Goal: Navigation & Orientation: Understand site structure

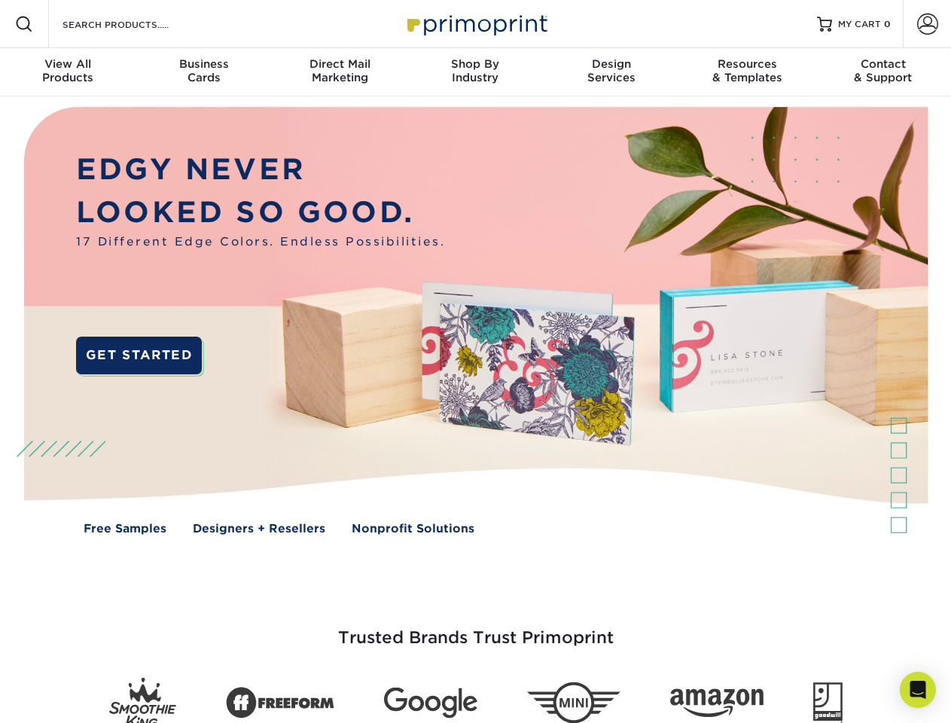
click at [475, 361] on img at bounding box center [475, 331] width 941 height 470
click at [24, 24] on span at bounding box center [24, 24] width 18 height 18
click at [927, 24] on span at bounding box center [927, 24] width 21 height 21
click at [68, 72] on div "View All Products" at bounding box center [67, 70] width 135 height 27
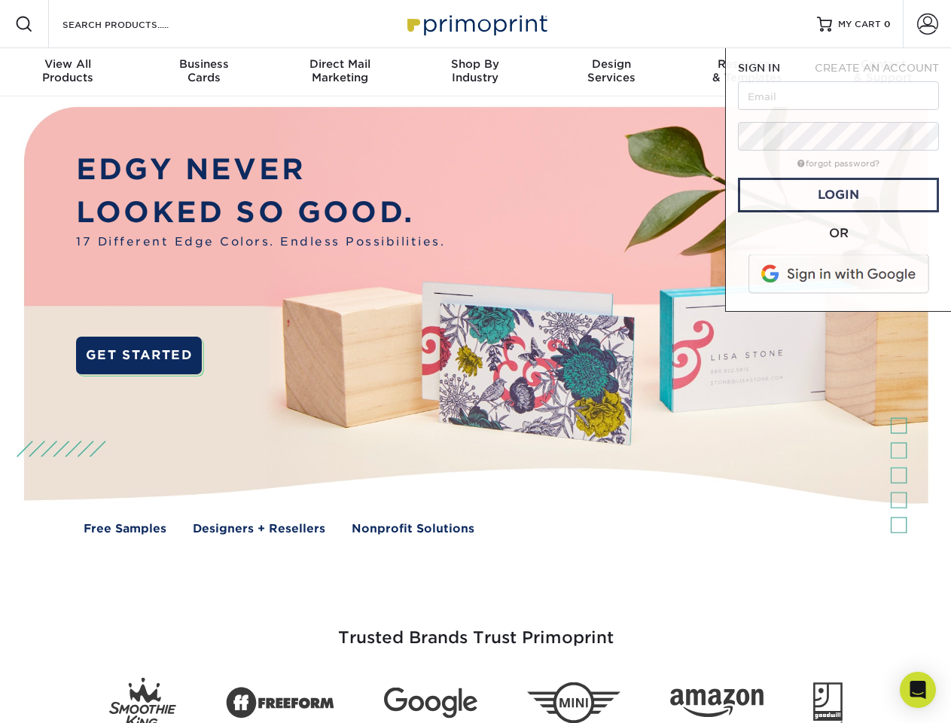
click at [203, 72] on div "Business Cards" at bounding box center [202, 70] width 135 height 27
click at [339, 72] on div "Direct Mail Marketing" at bounding box center [339, 70] width 135 height 27
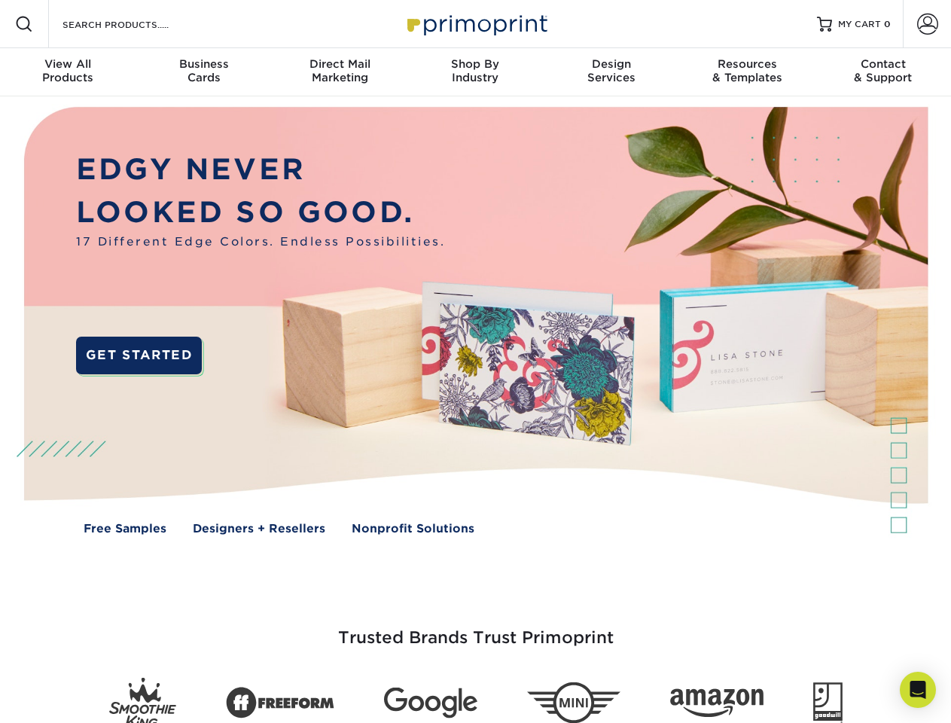
click at [475, 72] on div "Shop By Industry" at bounding box center [474, 70] width 135 height 27
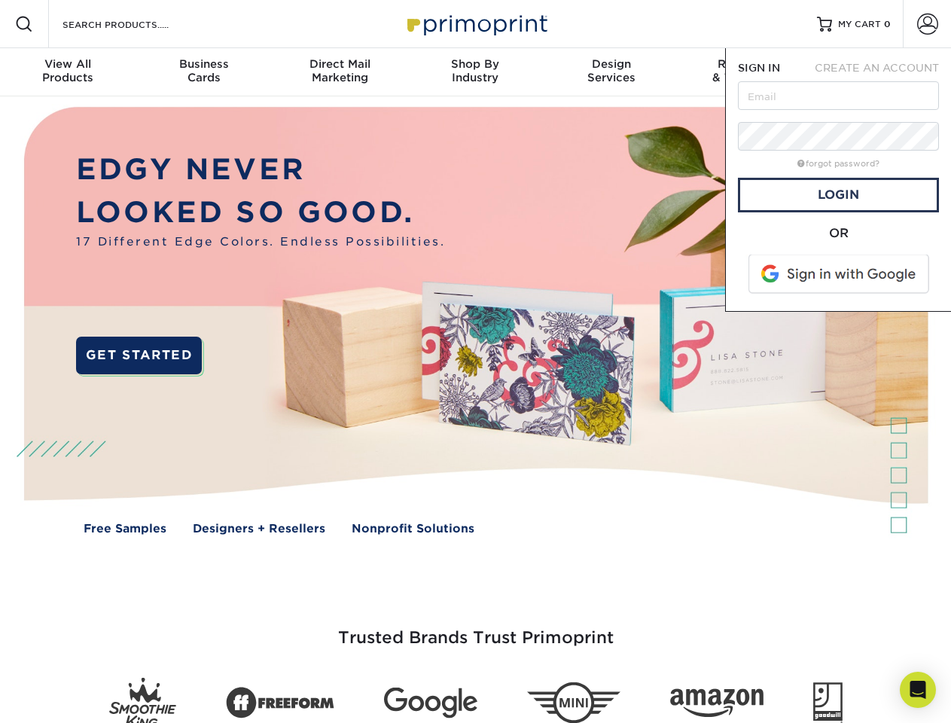
click at [611, 72] on div "Design Services" at bounding box center [610, 70] width 135 height 27
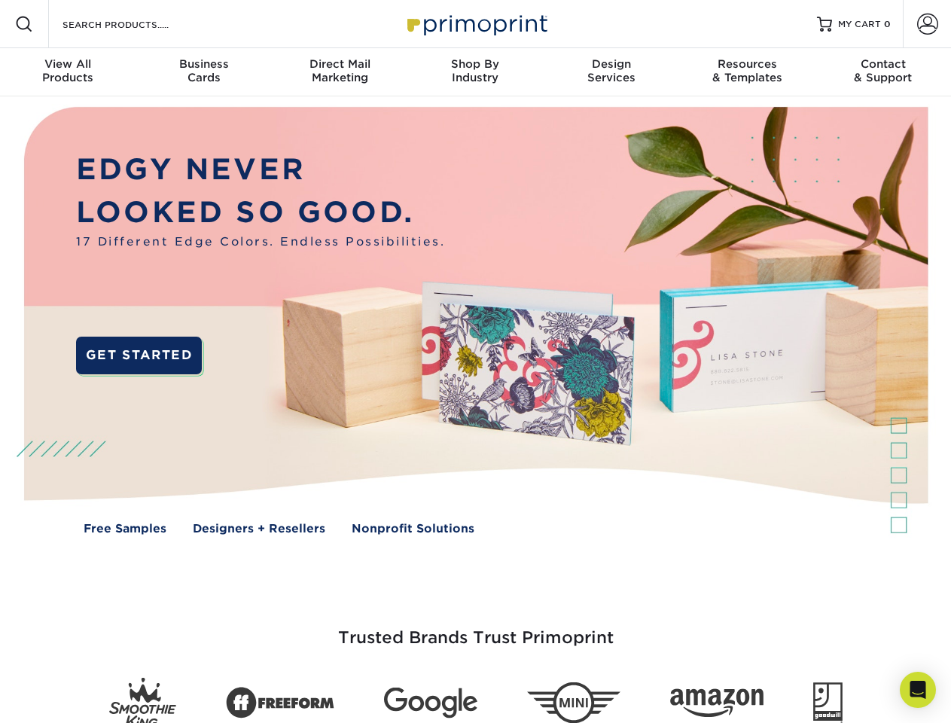
click at [747, 72] on span "SIGN IN" at bounding box center [759, 68] width 42 height 12
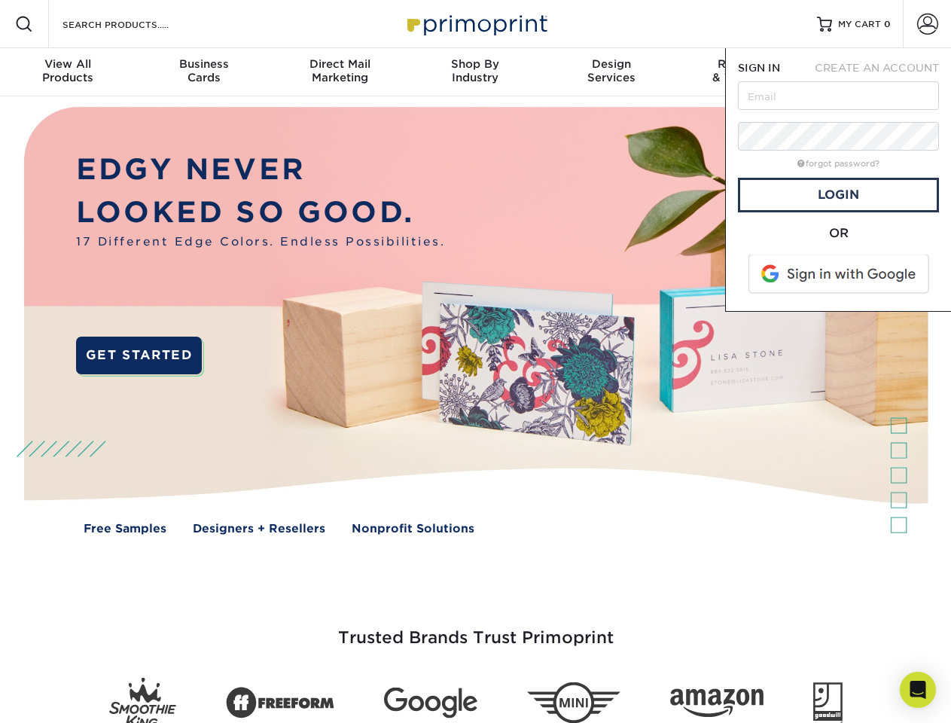
click at [883, 72] on div "Contact & Support" at bounding box center [882, 70] width 135 height 27
